Goal: Task Accomplishment & Management: Manage account settings

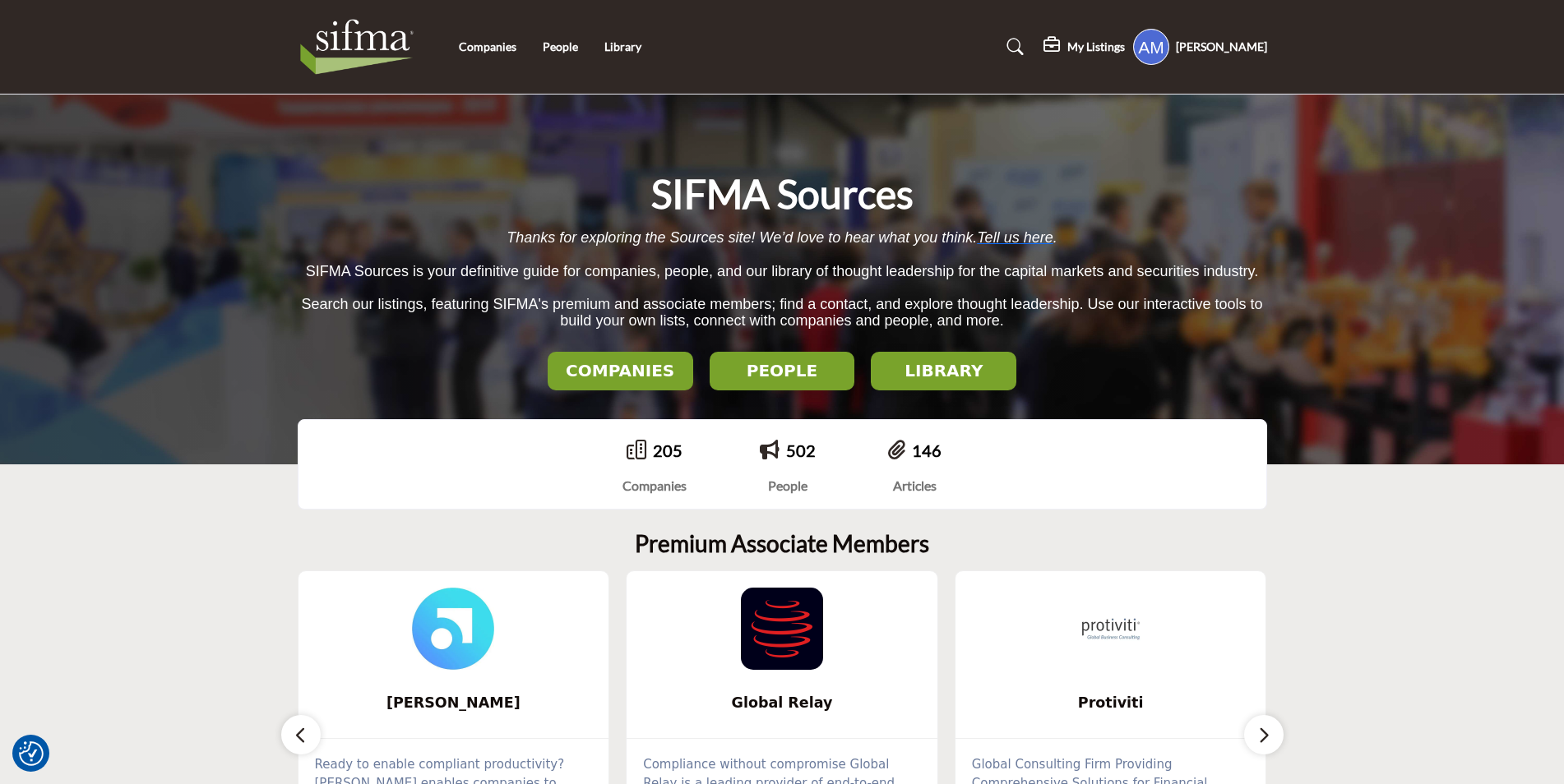
click at [1379, 76] on nav "Companies People Library" at bounding box center [782, 46] width 1564 height 77
click at [490, 48] on link "Companies" at bounding box center [487, 46] width 57 height 14
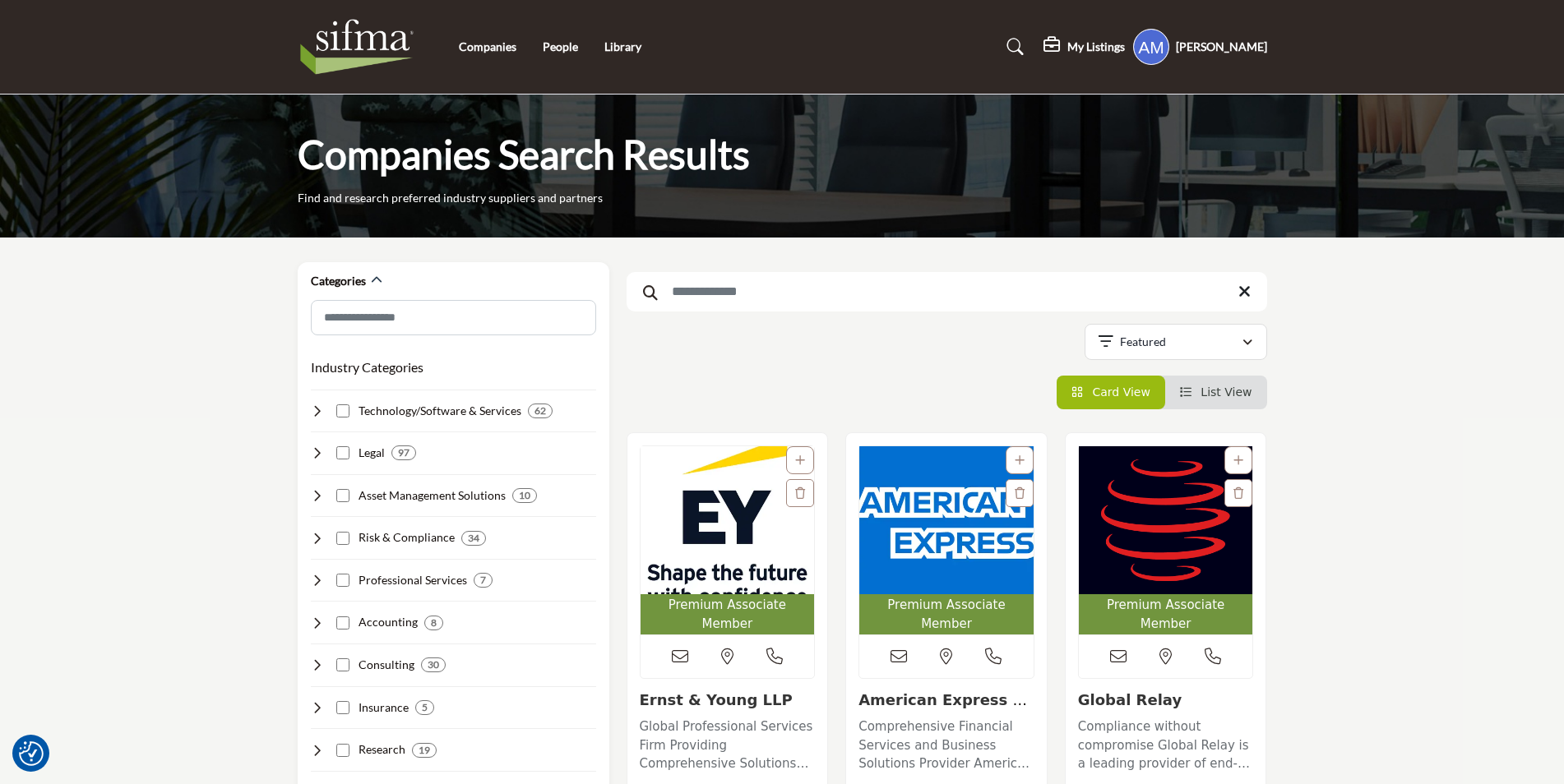
click at [361, 51] on img at bounding box center [361, 46] width 127 height 66
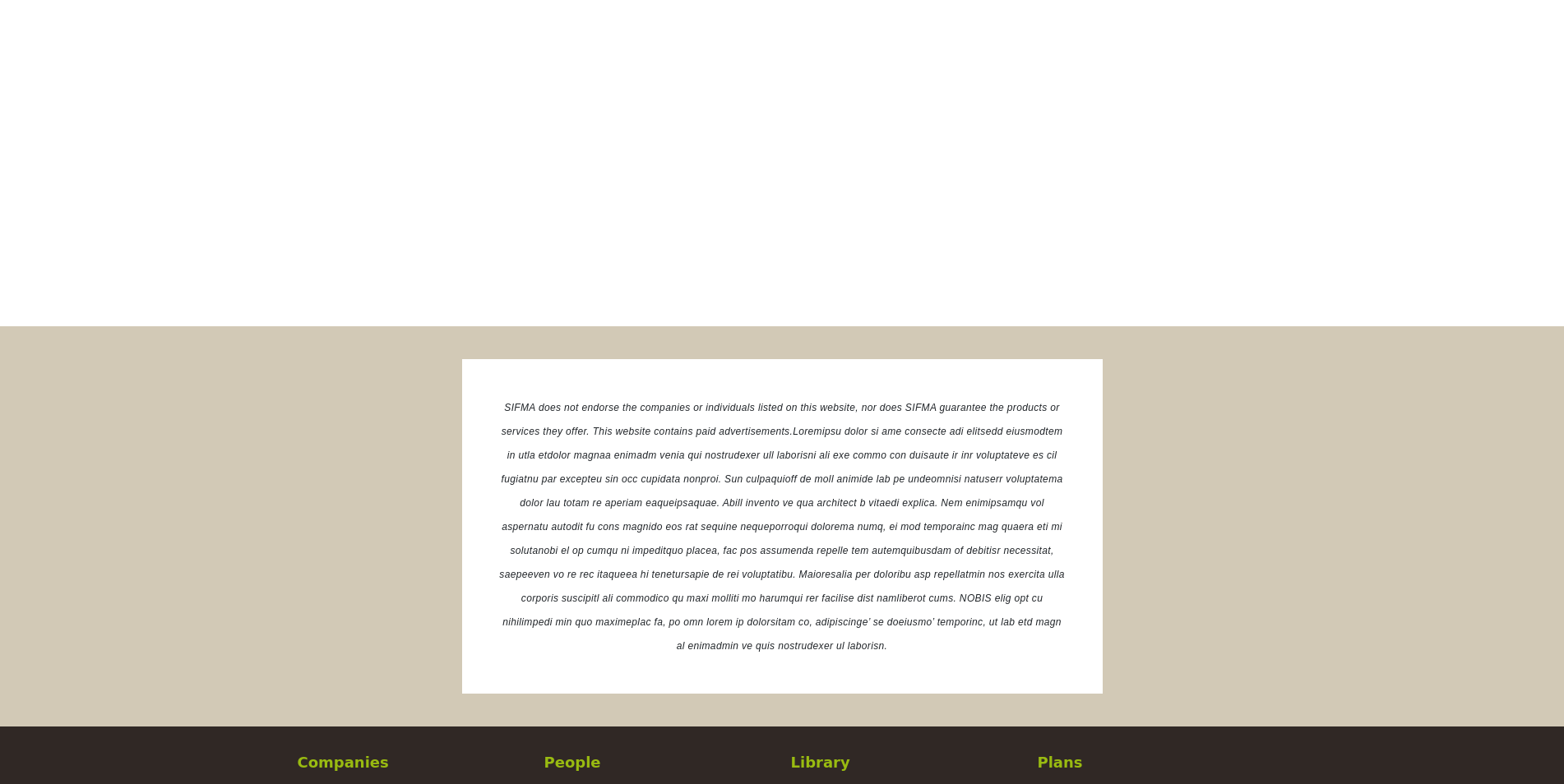
scroll to position [3107, 0]
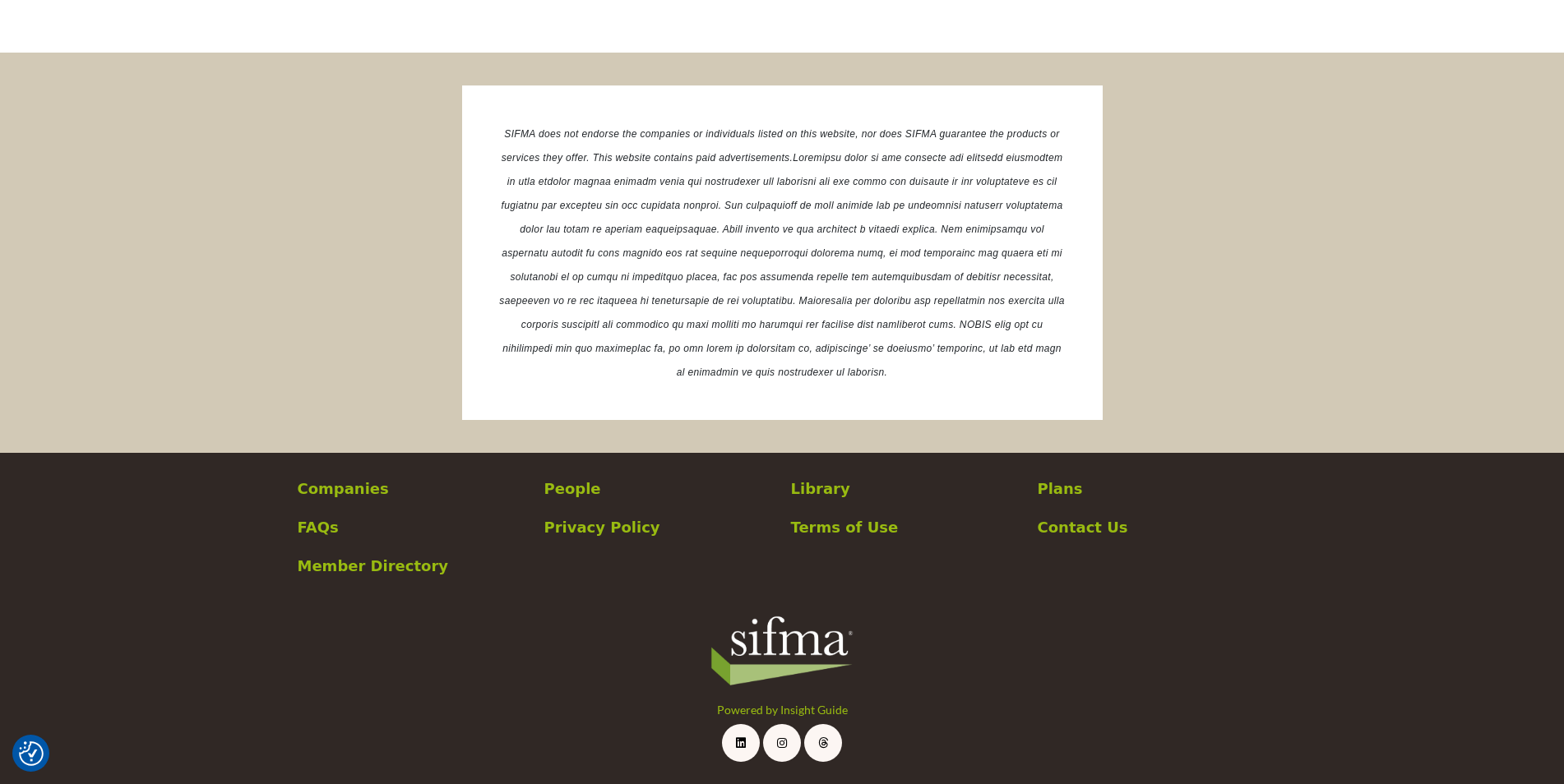
click at [1053, 487] on p "Plans" at bounding box center [1152, 488] width 229 height 22
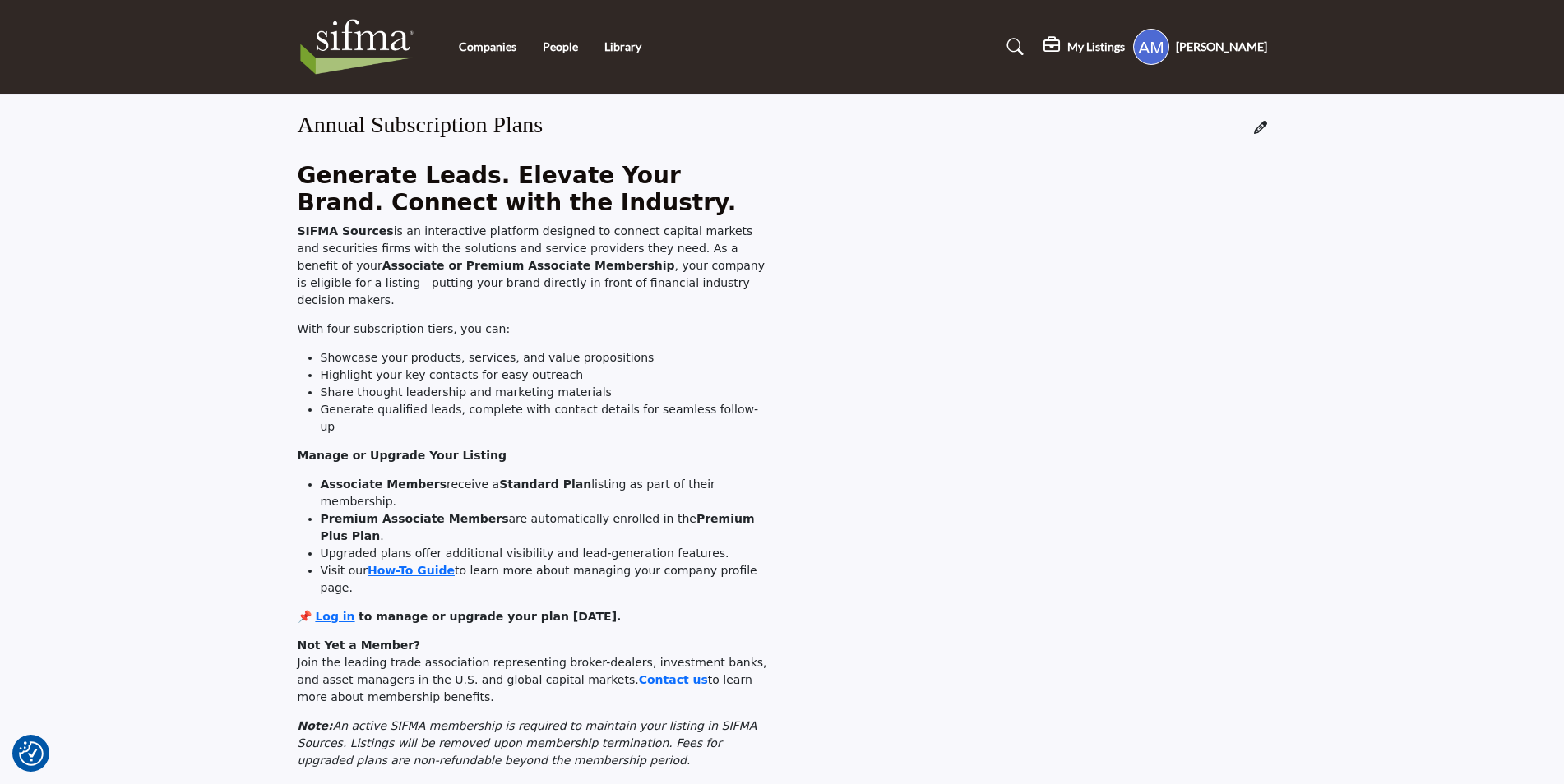
click at [473, 55] on li "Companies" at bounding box center [487, 46] width 57 height 18
click at [478, 42] on link "Companies" at bounding box center [487, 46] width 57 height 14
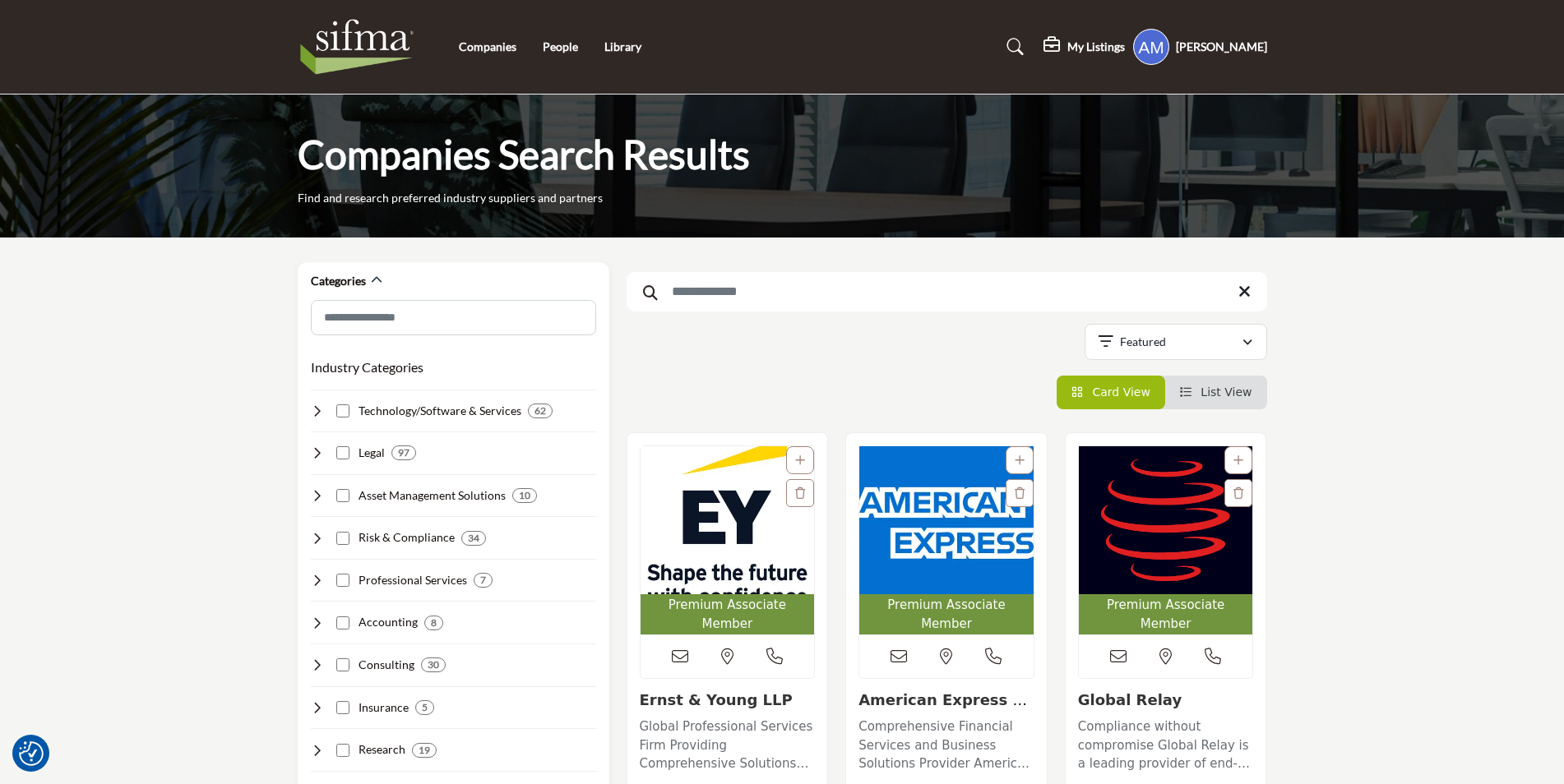
click at [849, 281] on input "Search Keyword" at bounding box center [946, 292] width 640 height 39
type input "***"
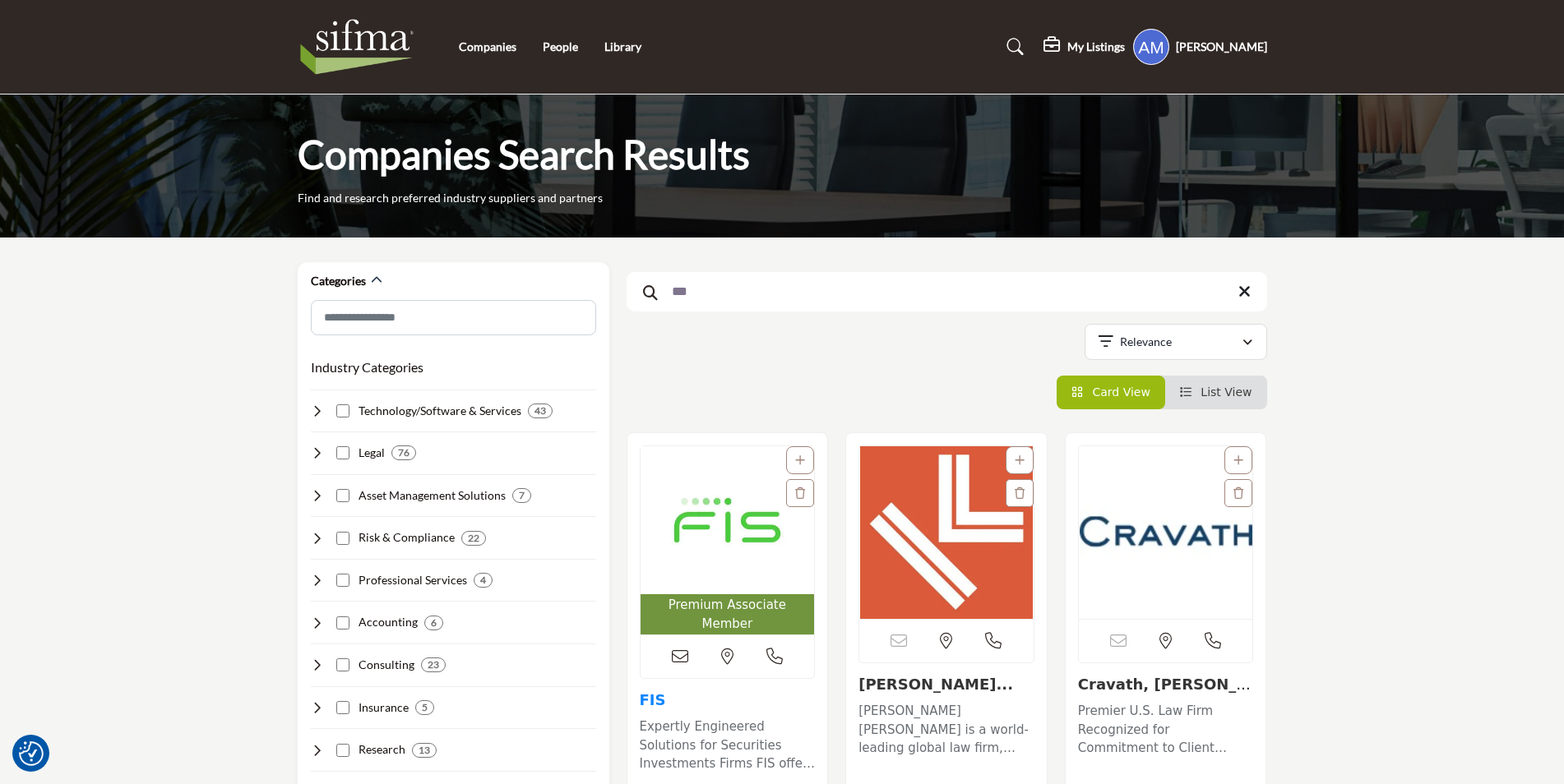
click at [654, 691] on link "FIS" at bounding box center [652, 699] width 27 height 17
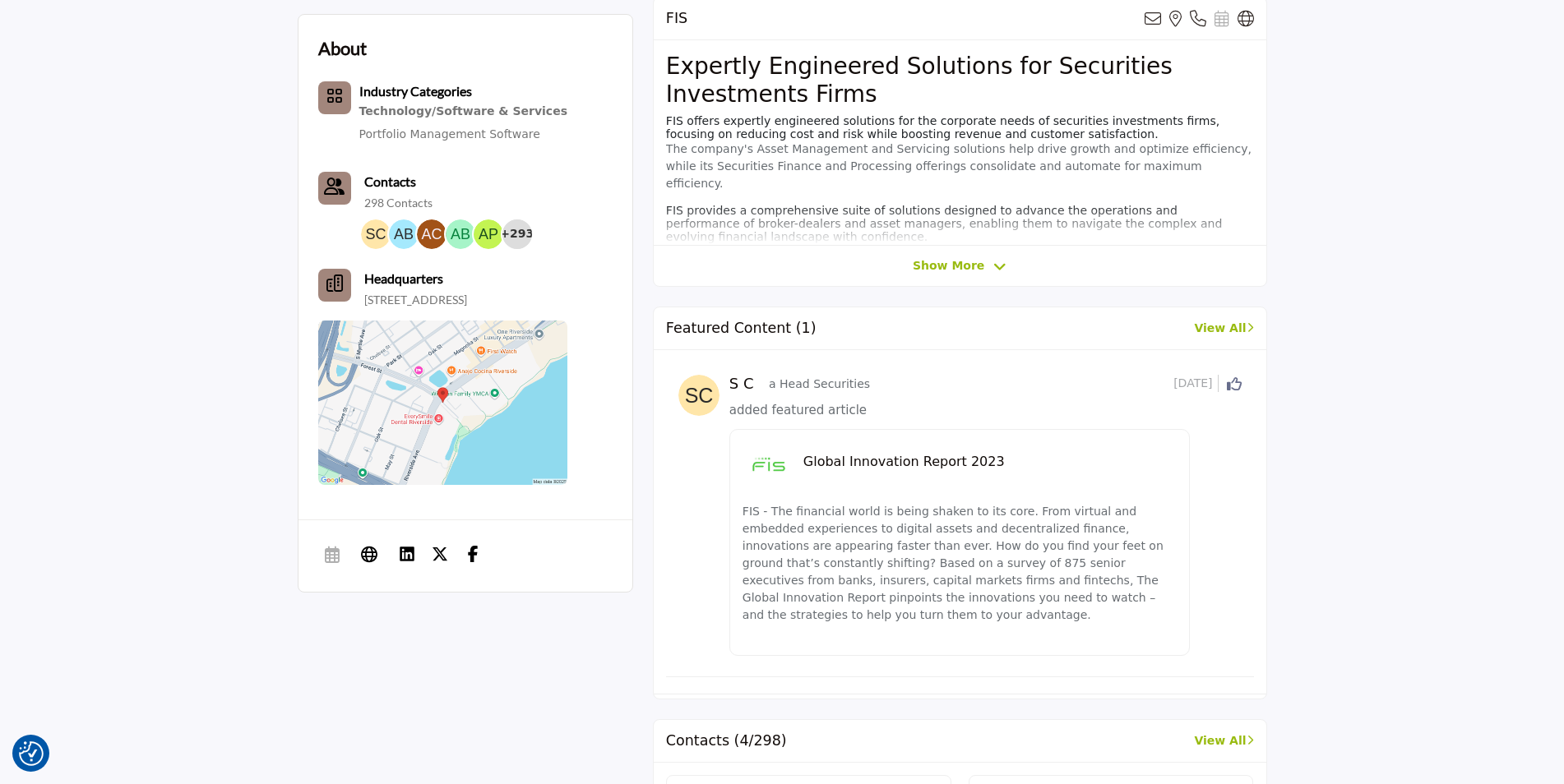
scroll to position [82, 0]
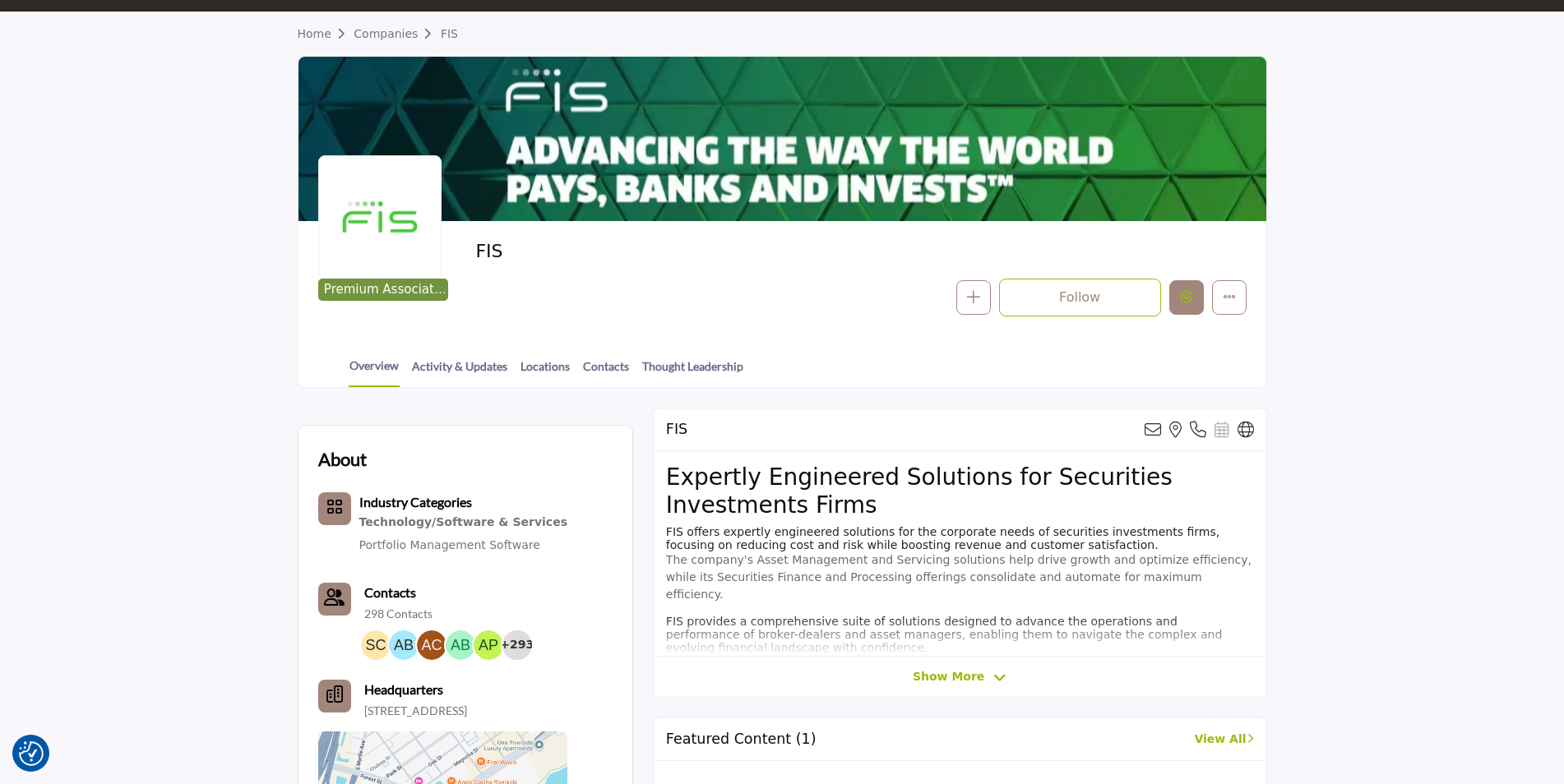
click at [1192, 307] on button "Edit company" at bounding box center [1186, 297] width 35 height 35
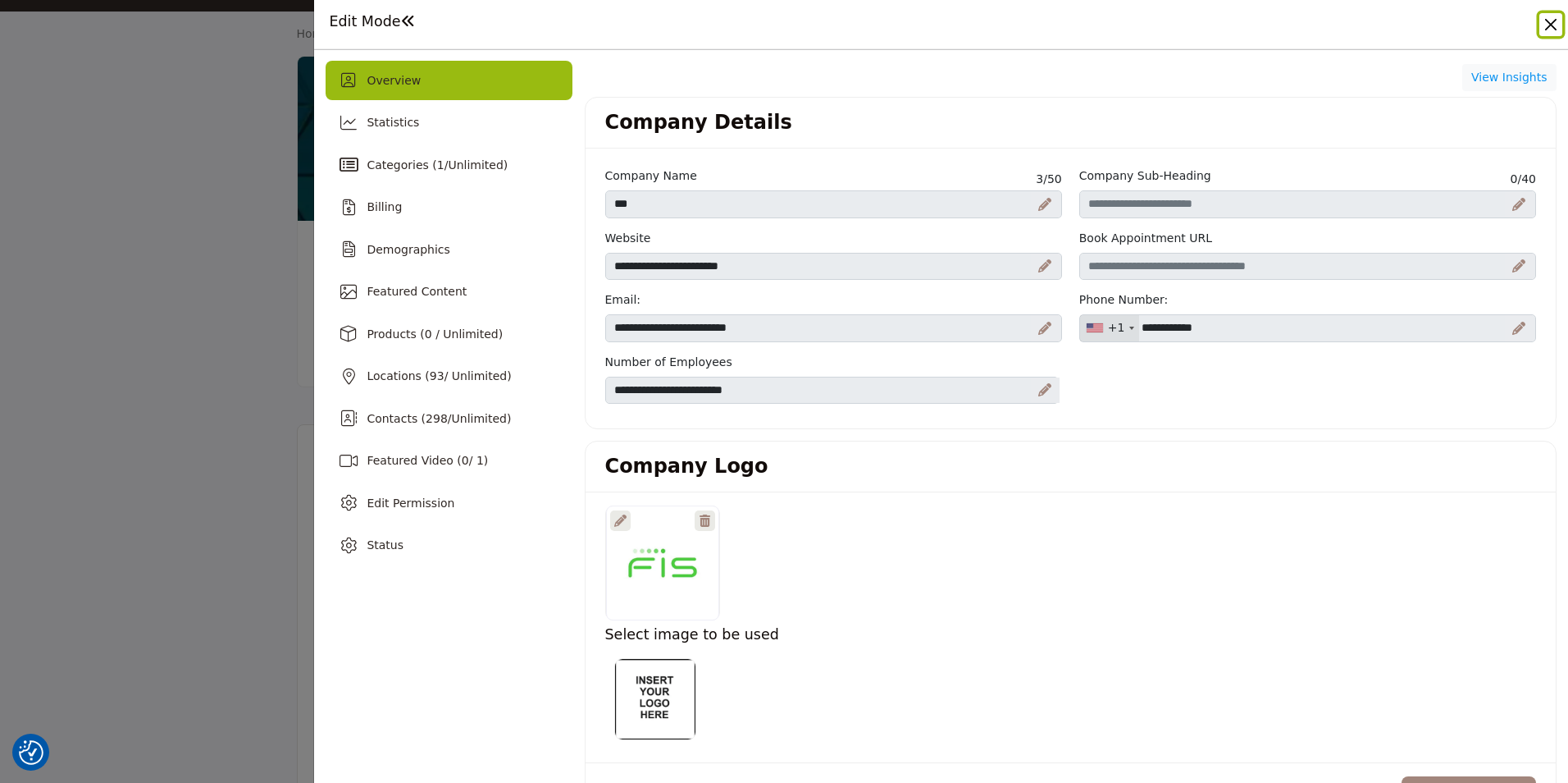
click at [1555, 27] on button "Close" at bounding box center [1550, 24] width 23 height 23
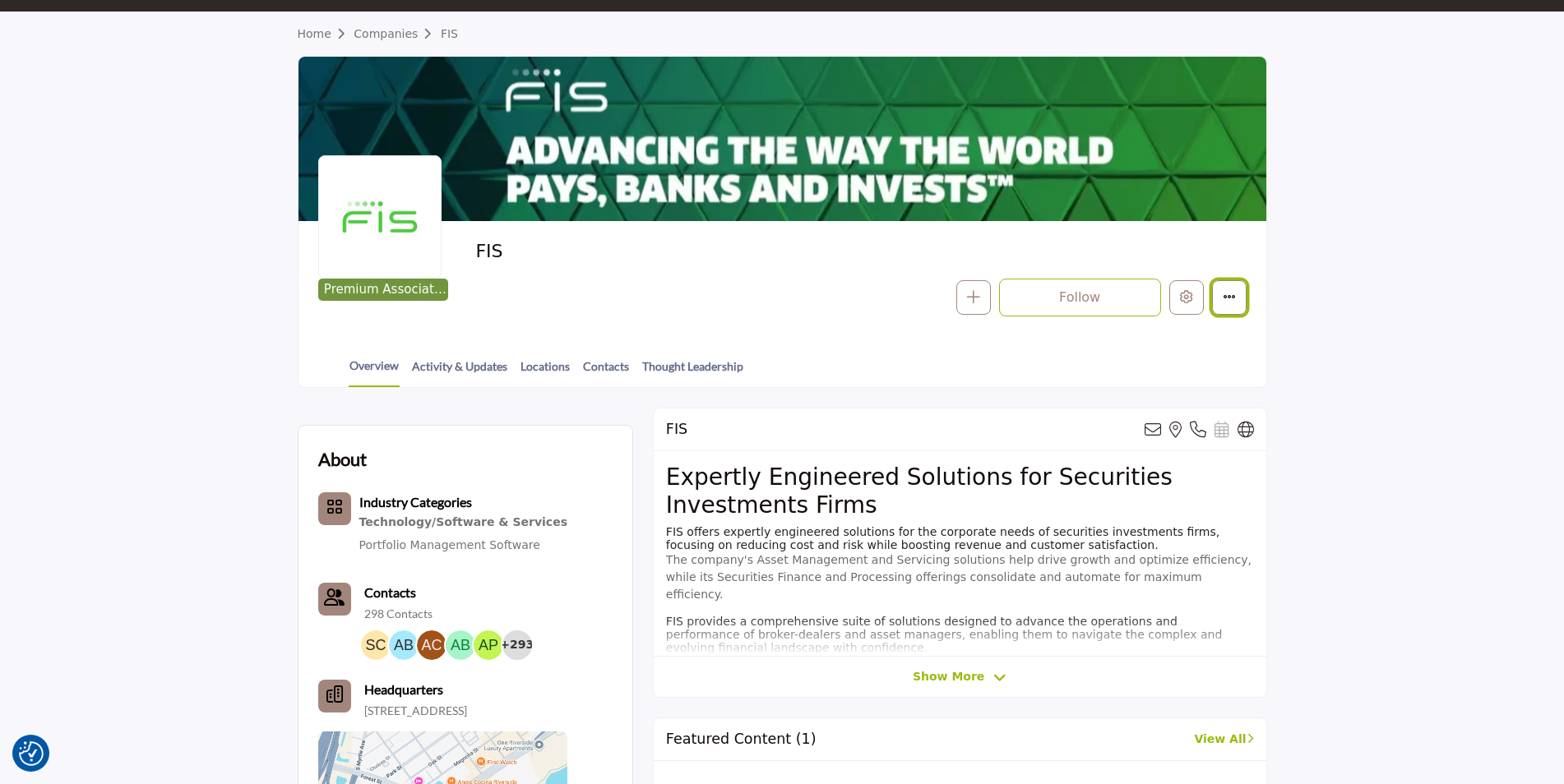
click at [1223, 291] on icon "More details" at bounding box center [1229, 296] width 13 height 13
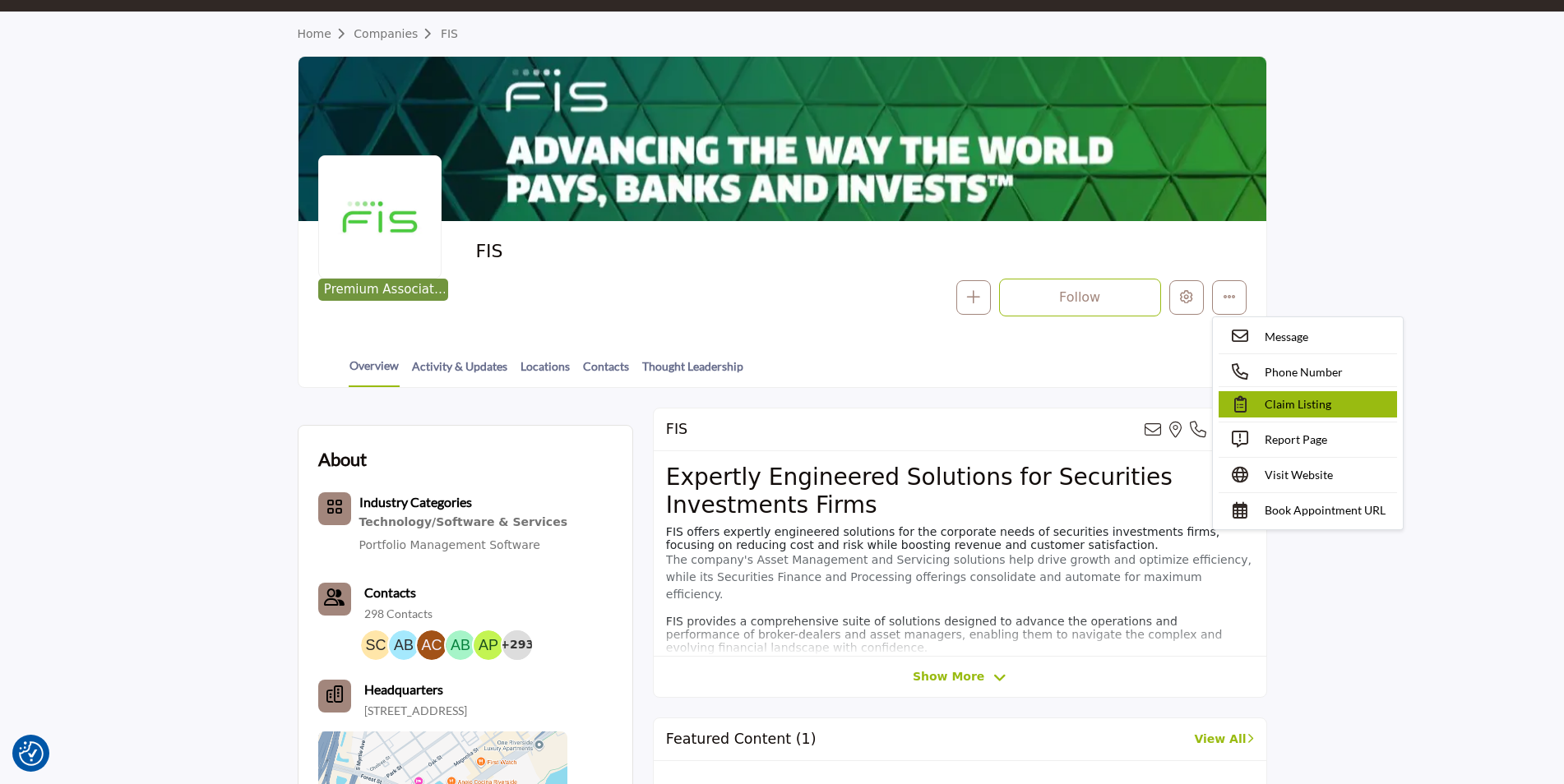
click at [1272, 404] on span "Claim Listing" at bounding box center [1297, 403] width 66 height 17
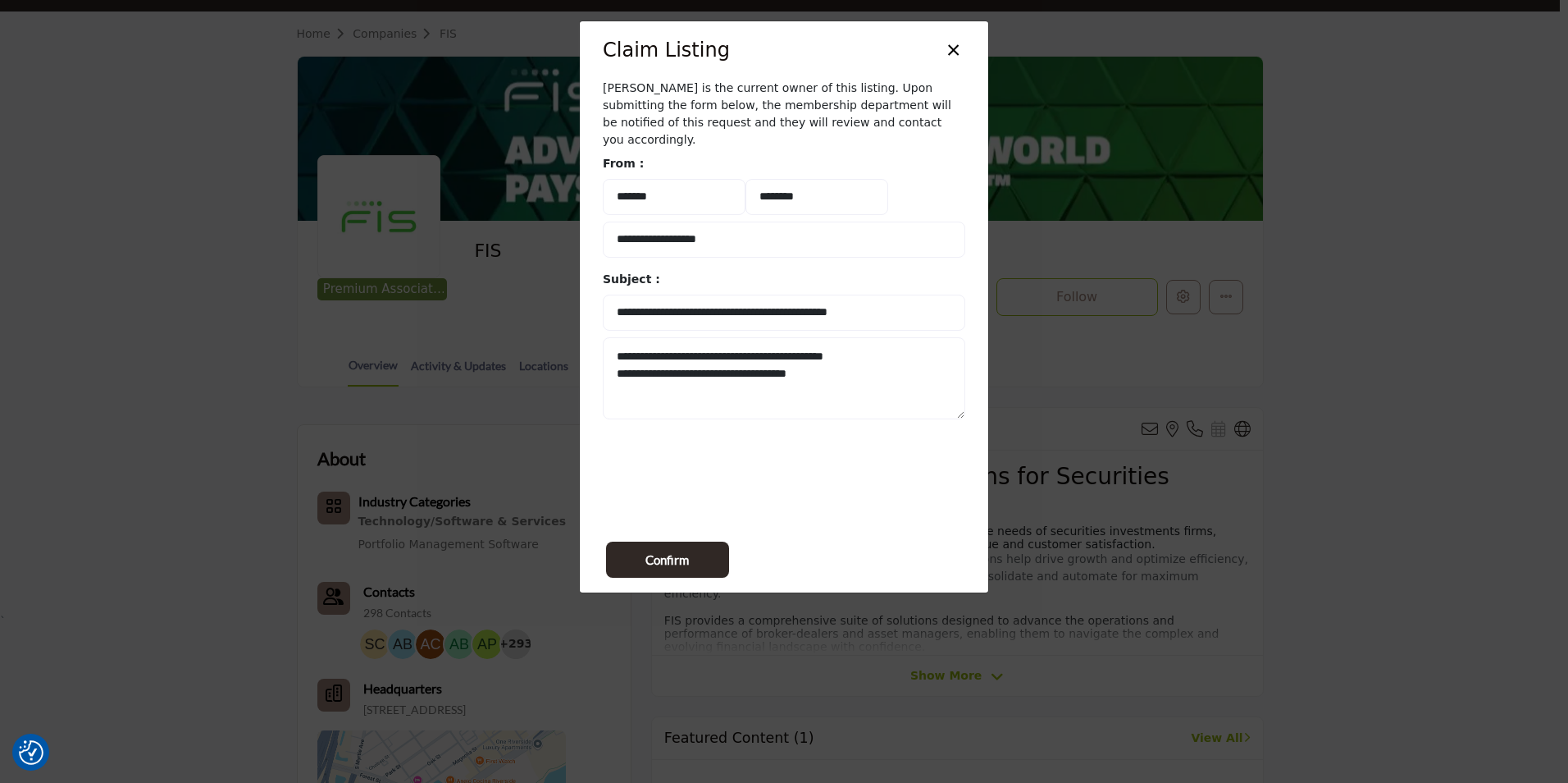
click at [945, 45] on button "×" at bounding box center [954, 48] width 24 height 32
